Goal: Task Accomplishment & Management: Manage account settings

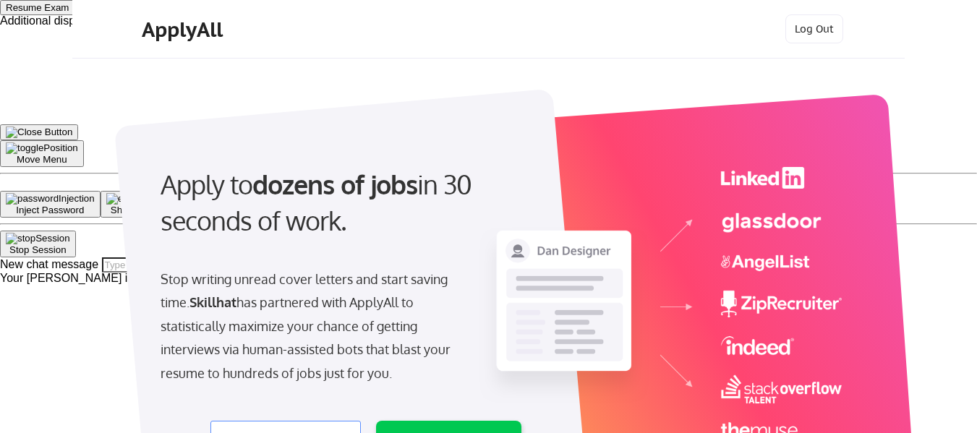
select select ""product""
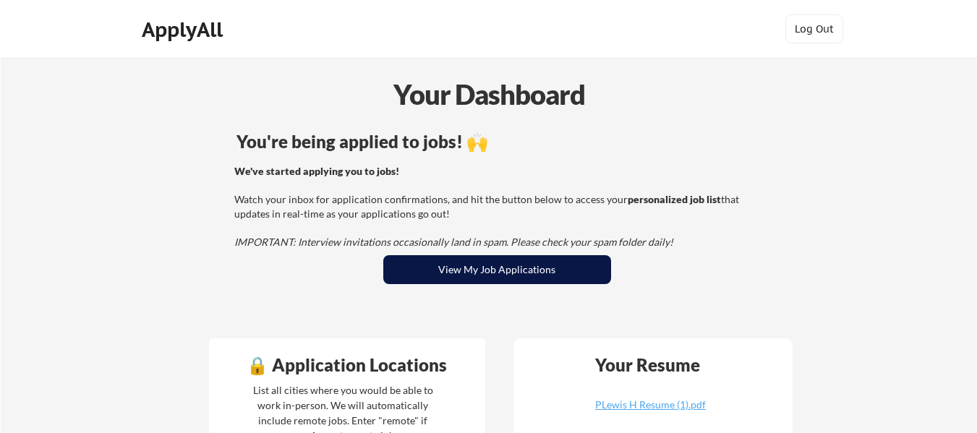
click at [462, 280] on button "View My Job Applications" at bounding box center [497, 269] width 228 height 29
